Goal: Check status: Check status

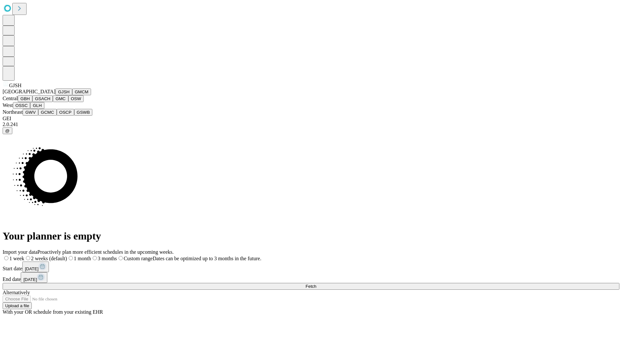
click at [55, 95] on button "GJSH" at bounding box center [63, 91] width 17 height 7
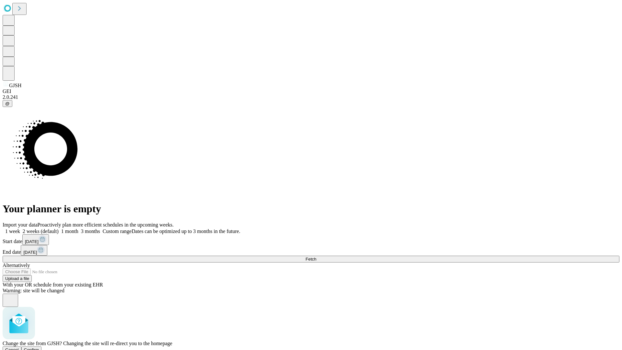
click at [39, 347] on span "Confirm" at bounding box center [31, 349] width 15 height 5
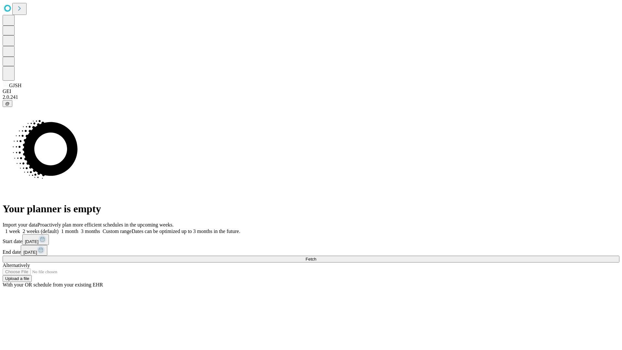
click at [59, 228] on label "2 weeks (default)" at bounding box center [39, 231] width 39 height 6
click at [316, 256] on span "Fetch" at bounding box center [310, 258] width 11 height 5
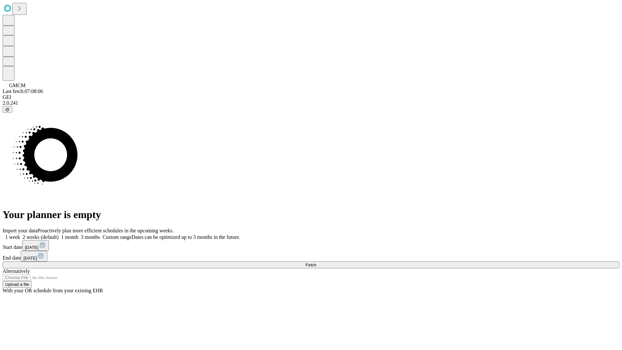
click at [316, 262] on span "Fetch" at bounding box center [310, 264] width 11 height 5
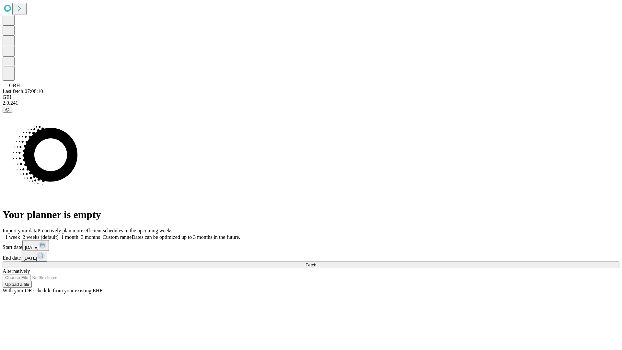
click at [316, 262] on span "Fetch" at bounding box center [310, 264] width 11 height 5
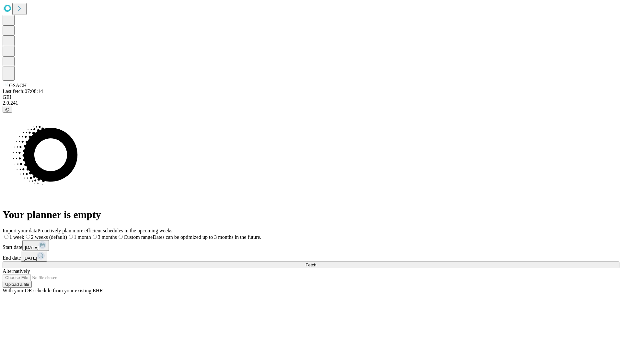
click at [67, 234] on label "2 weeks (default)" at bounding box center [45, 237] width 43 height 6
click at [316, 262] on span "Fetch" at bounding box center [310, 264] width 11 height 5
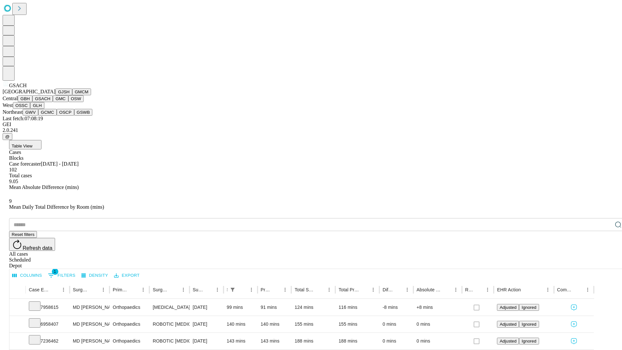
click at [53, 102] on button "GMC" at bounding box center [60, 98] width 15 height 7
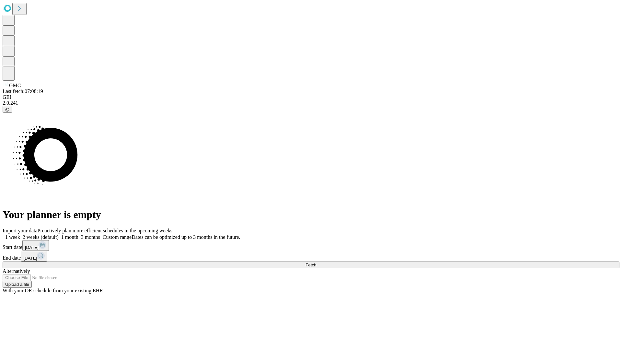
click at [59, 234] on label "2 weeks (default)" at bounding box center [39, 237] width 39 height 6
click at [316, 262] on span "Fetch" at bounding box center [310, 264] width 11 height 5
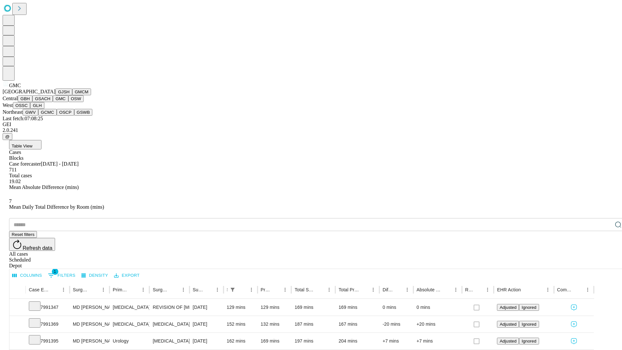
click at [68, 102] on button "OSW" at bounding box center [76, 98] width 16 height 7
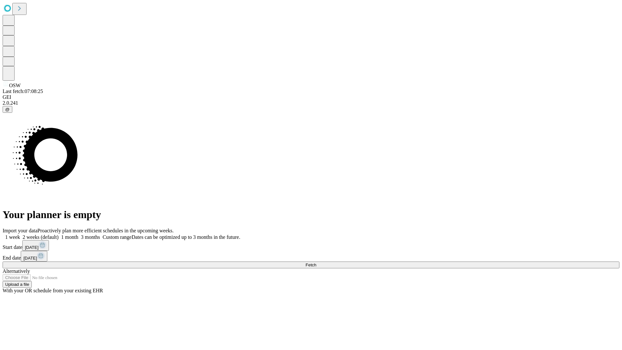
click at [59, 234] on label "2 weeks (default)" at bounding box center [39, 237] width 39 height 6
click at [316, 262] on span "Fetch" at bounding box center [310, 264] width 11 height 5
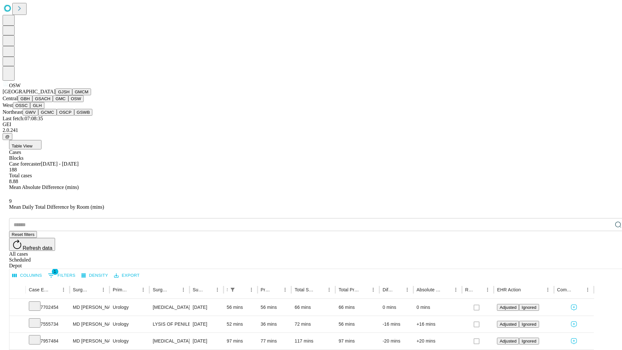
click at [30, 109] on button "OSSC" at bounding box center [21, 105] width 17 height 7
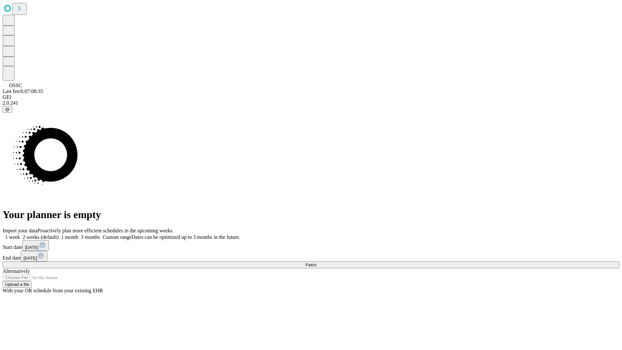
click at [316, 262] on span "Fetch" at bounding box center [310, 264] width 11 height 5
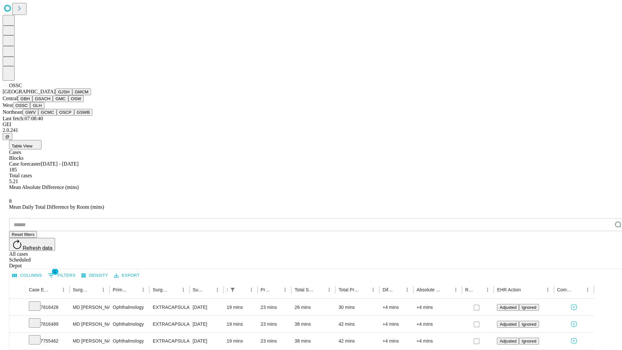
click at [44, 109] on button "GLH" at bounding box center [37, 105] width 14 height 7
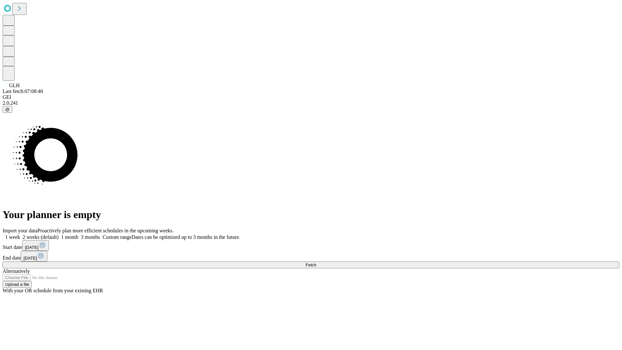
click at [59, 234] on label "2 weeks (default)" at bounding box center [39, 237] width 39 height 6
click at [316, 262] on span "Fetch" at bounding box center [310, 264] width 11 height 5
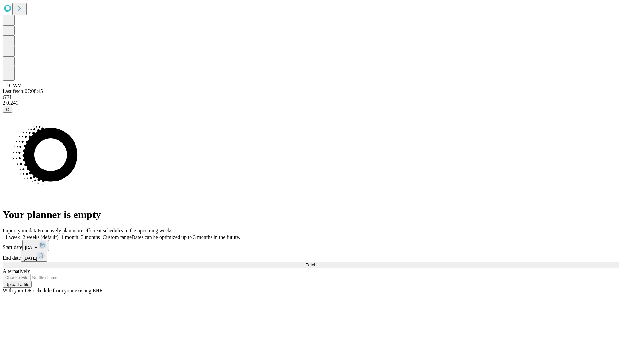
click at [59, 234] on label "2 weeks (default)" at bounding box center [39, 237] width 39 height 6
click at [316, 262] on span "Fetch" at bounding box center [310, 264] width 11 height 5
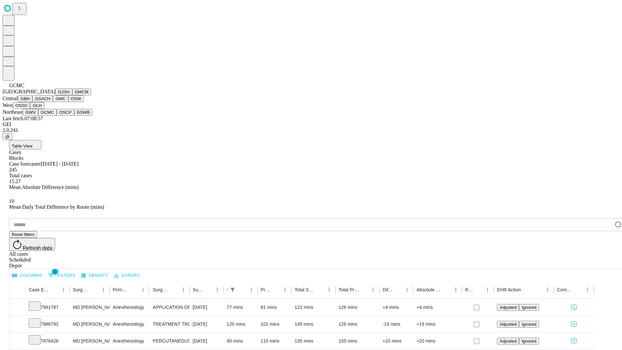
click at [57, 116] on button "OSCP" at bounding box center [65, 112] width 17 height 7
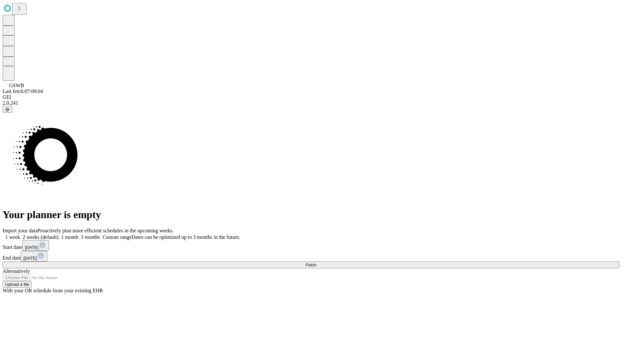
click at [316, 262] on span "Fetch" at bounding box center [310, 264] width 11 height 5
